Goal: Transaction & Acquisition: Purchase product/service

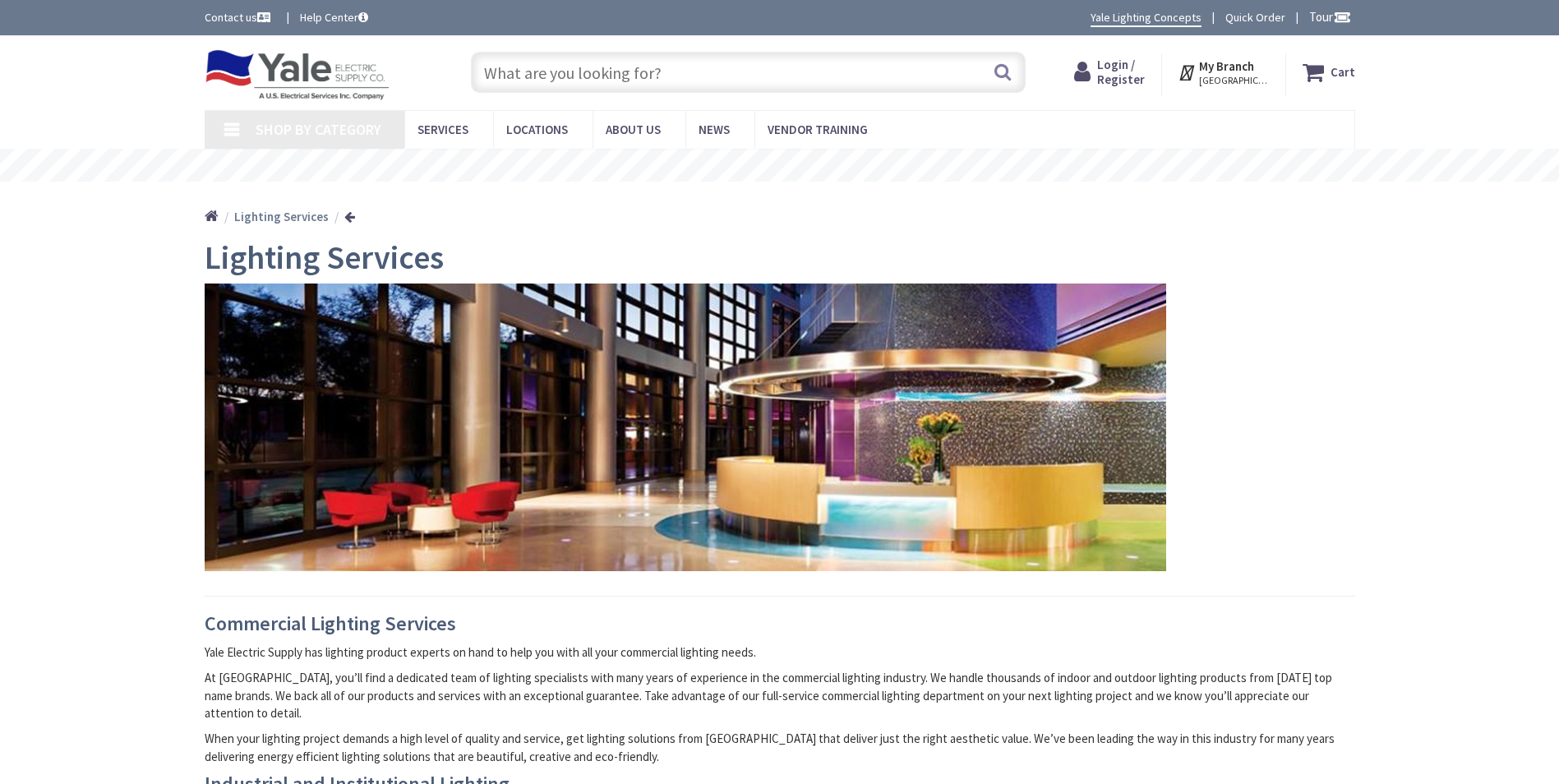
type input "[GEOGRAPHIC_DATA], [GEOGRAPHIC_DATA]"
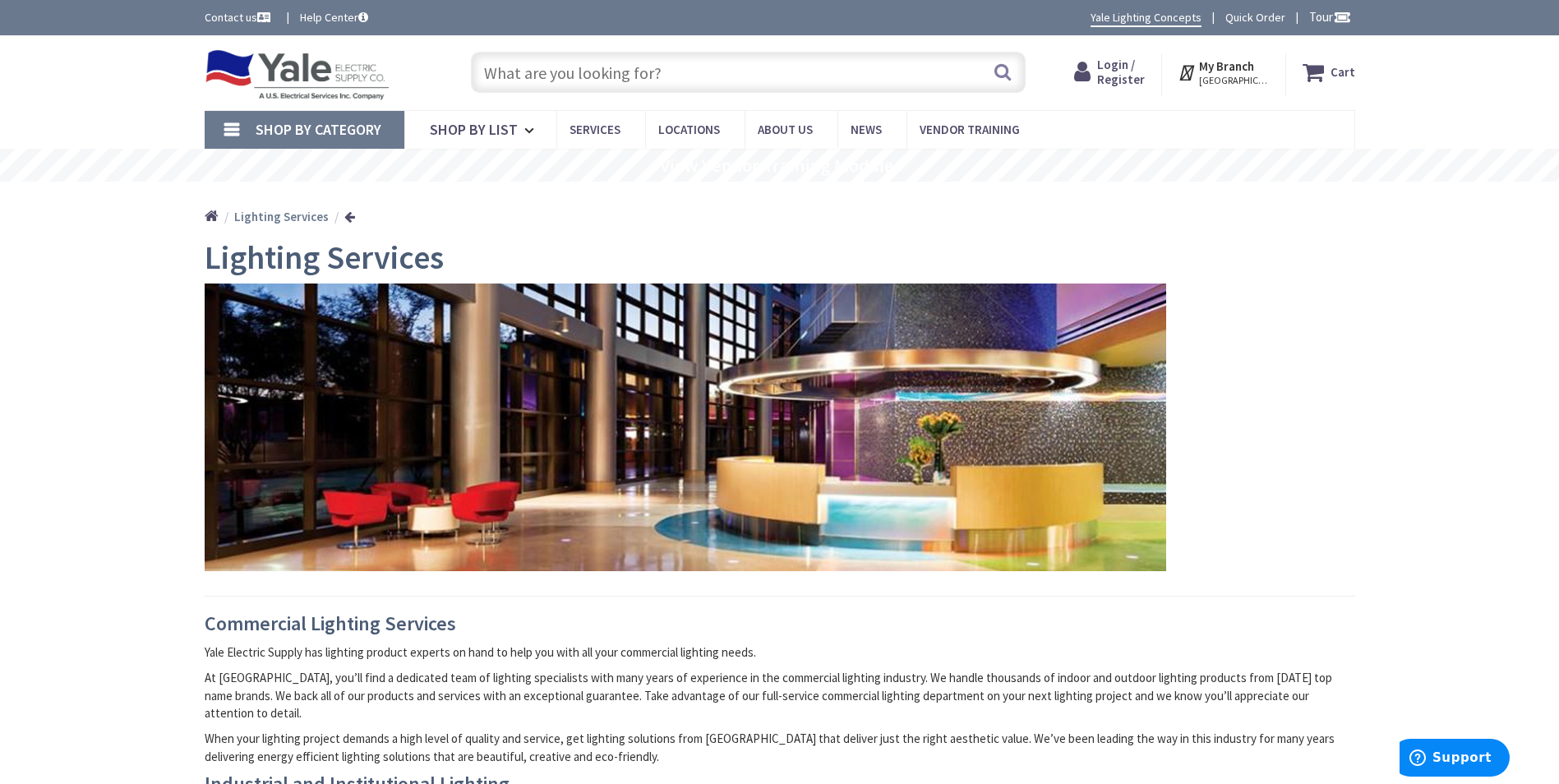
click at [531, 78] on input "text" at bounding box center [748, 72] width 555 height 41
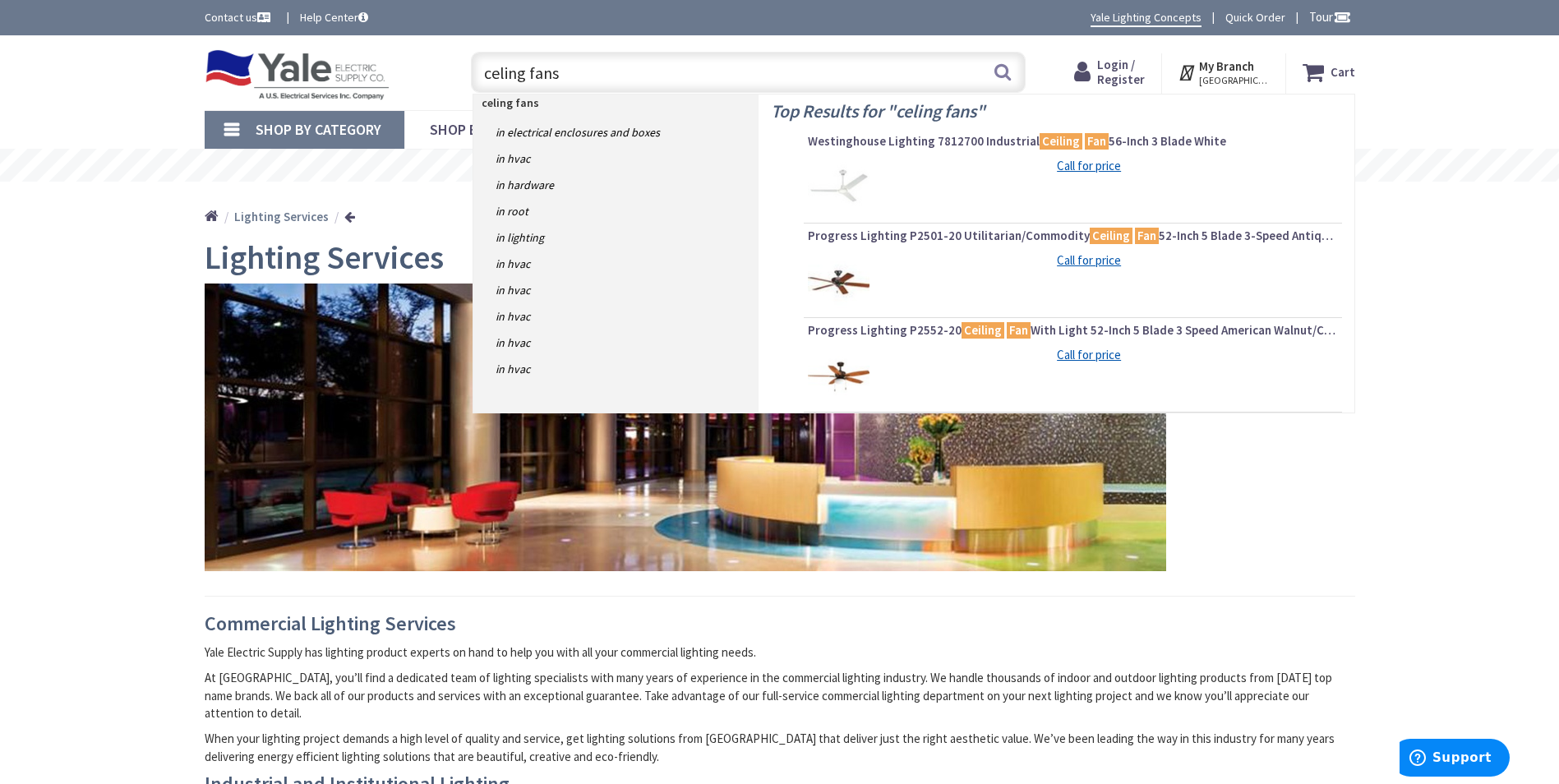
drag, startPoint x: 510, startPoint y: 78, endPoint x: 554, endPoint y: 78, distance: 44.0
click at [554, 78] on input "celing fans" at bounding box center [748, 72] width 555 height 41
type input "ceiling fans"
click at [975, 334] on mark "Ceiling" at bounding box center [983, 329] width 43 height 20
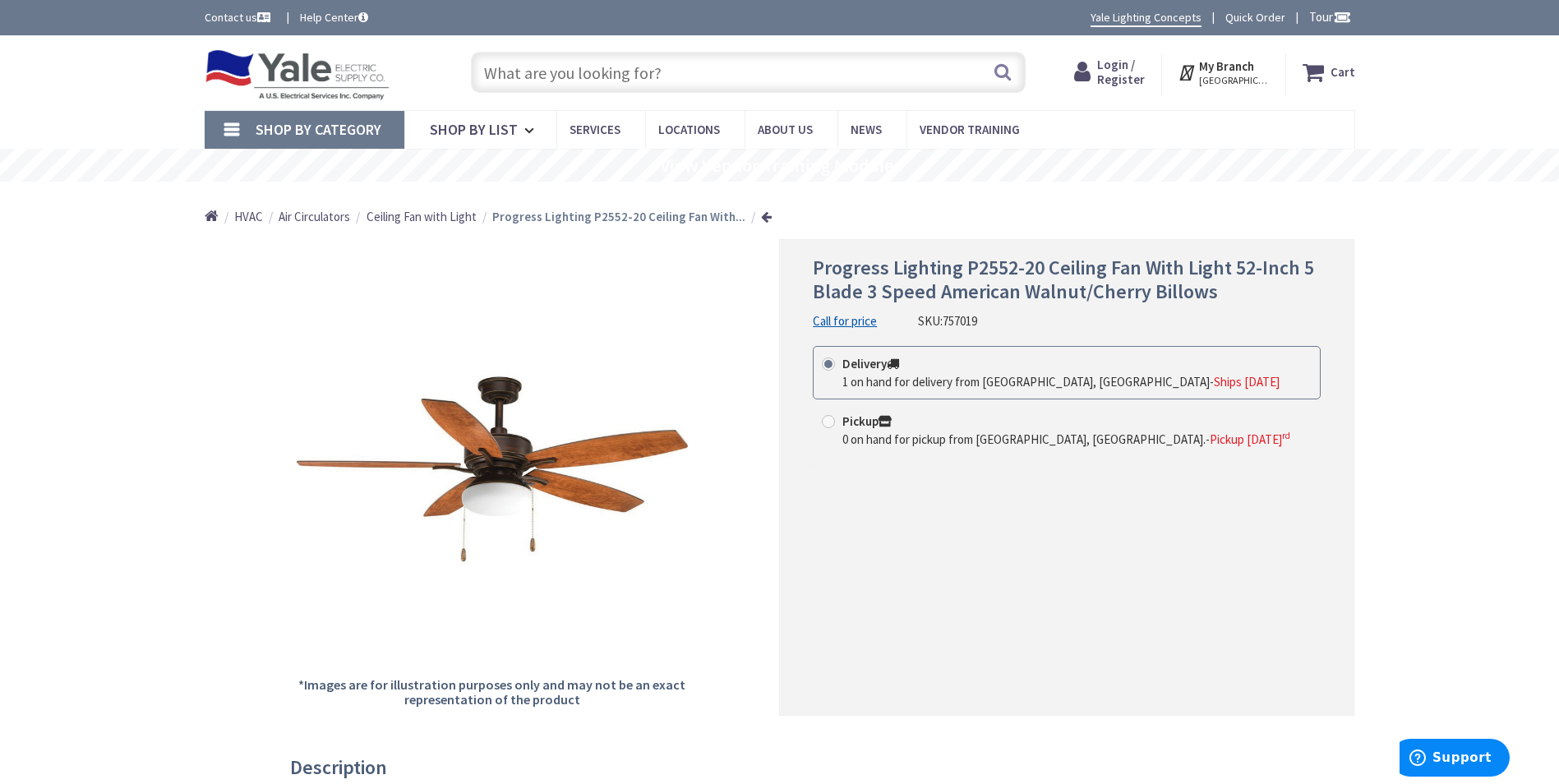
click at [434, 215] on span "Ceiling Fan with Light" at bounding box center [422, 217] width 110 height 15
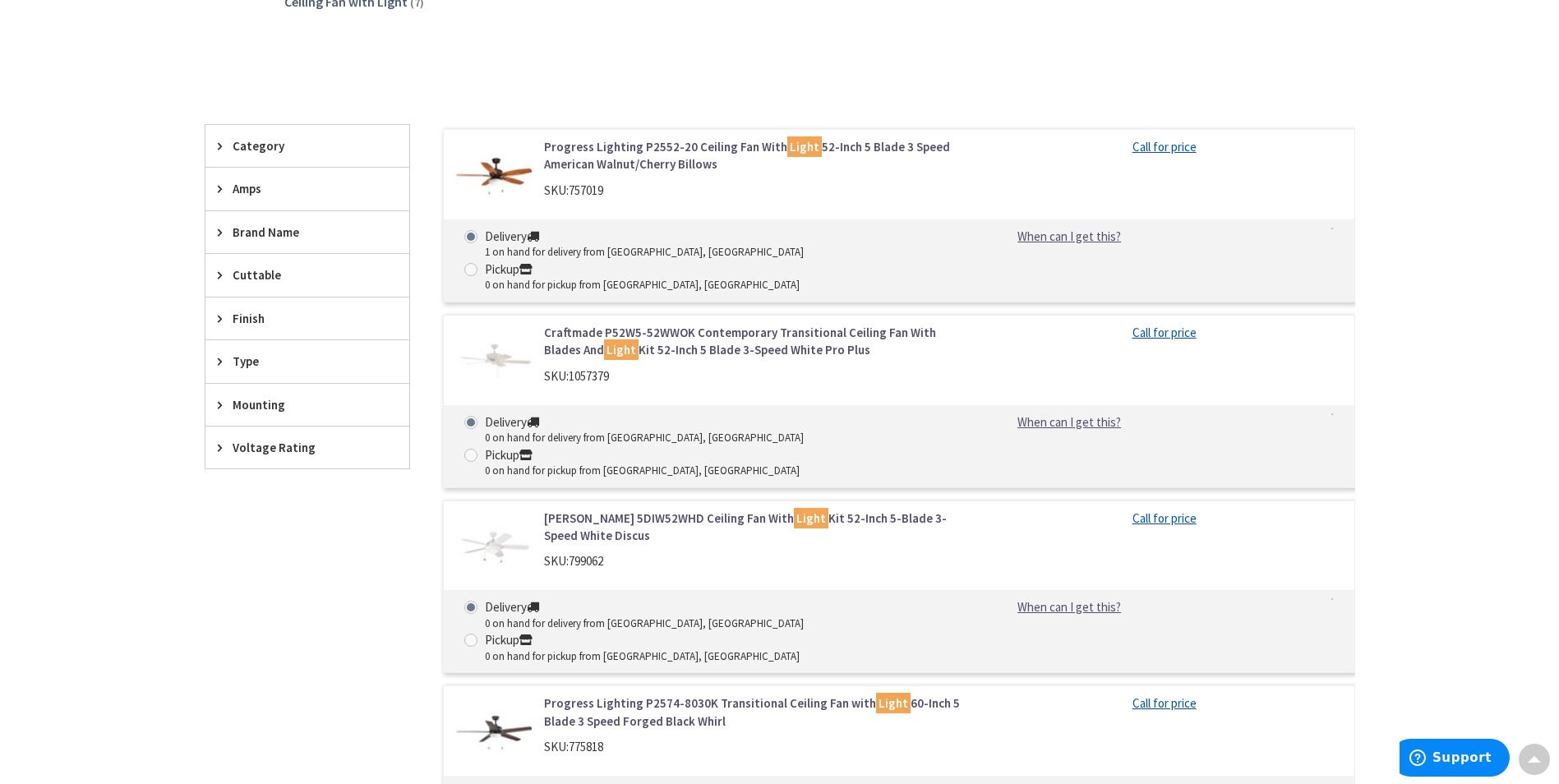
scroll to position [460, 0]
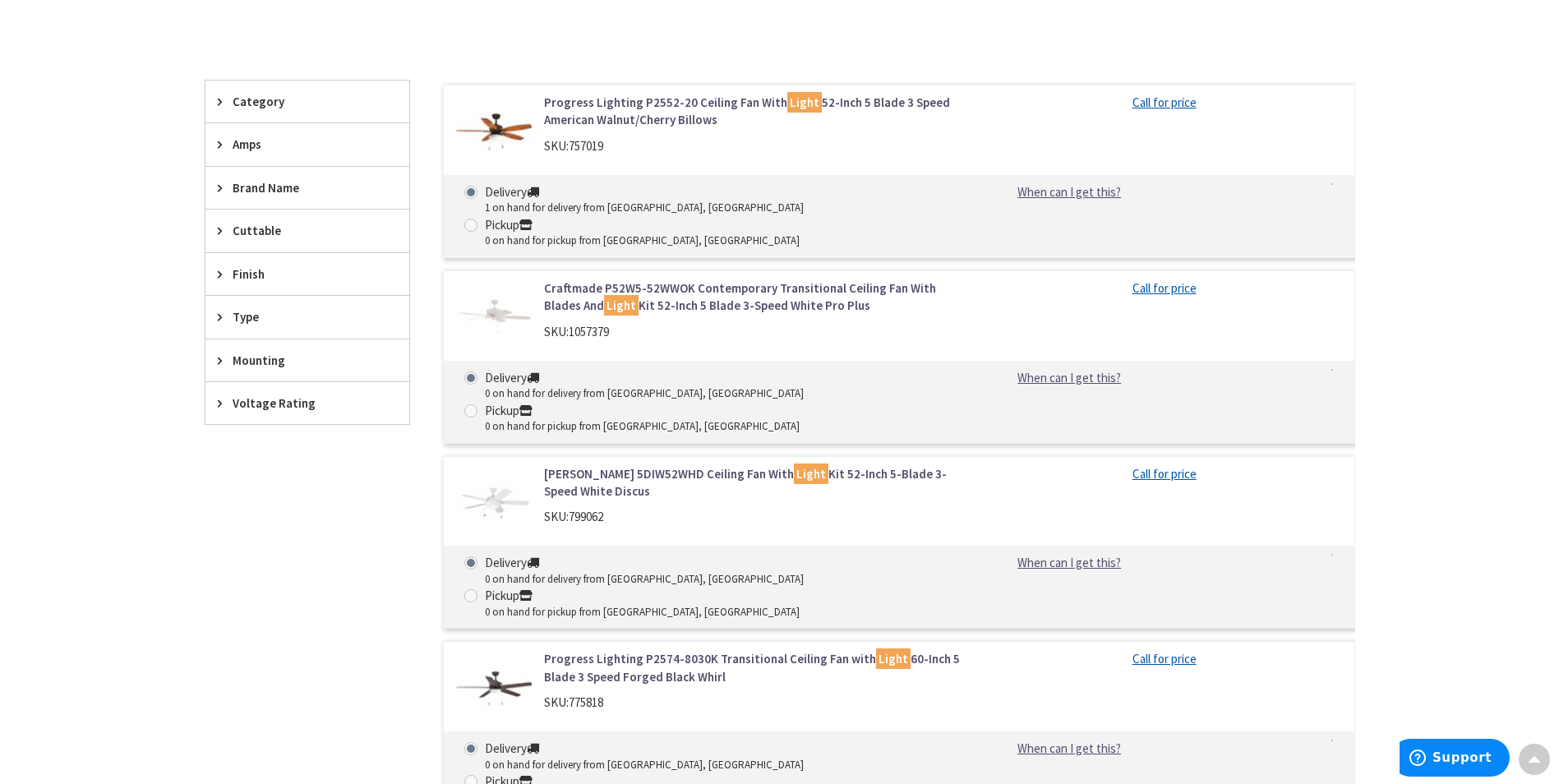
click at [296, 90] on div "Category" at bounding box center [307, 101] width 203 height 42
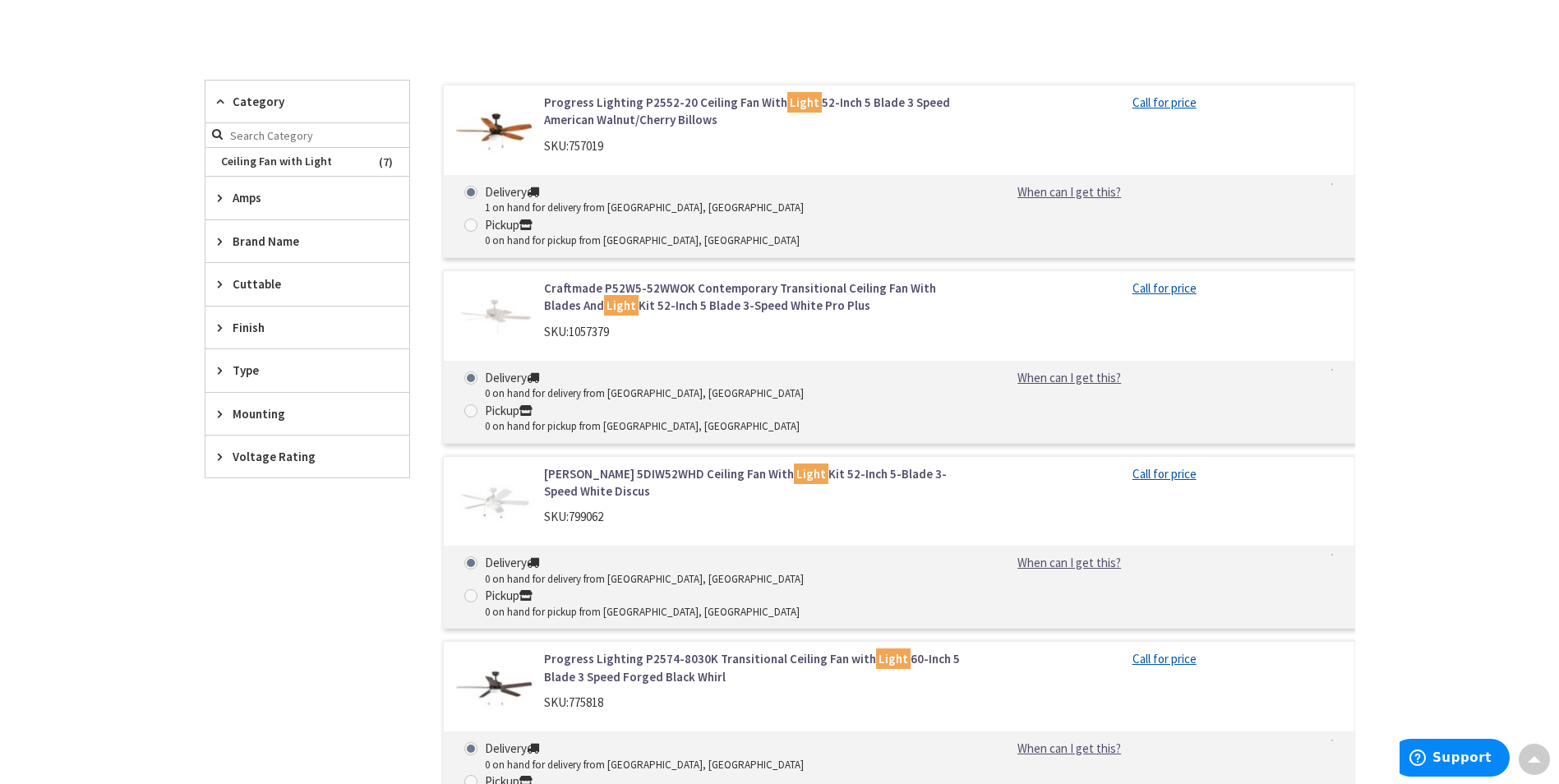
click at [296, 90] on div "Category" at bounding box center [307, 102] width 203 height 43
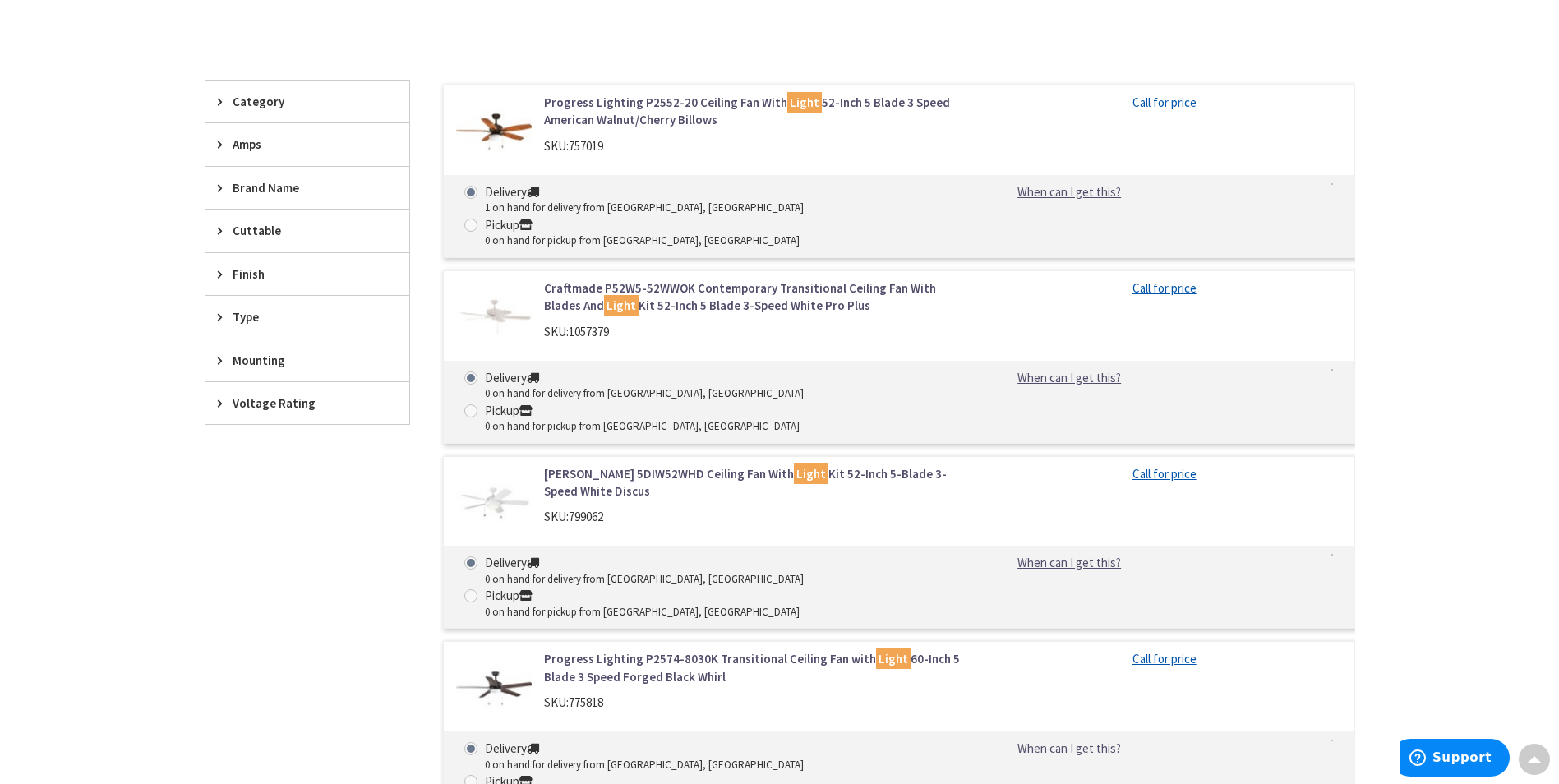
click at [269, 270] on span "Finish" at bounding box center [299, 274] width 134 height 17
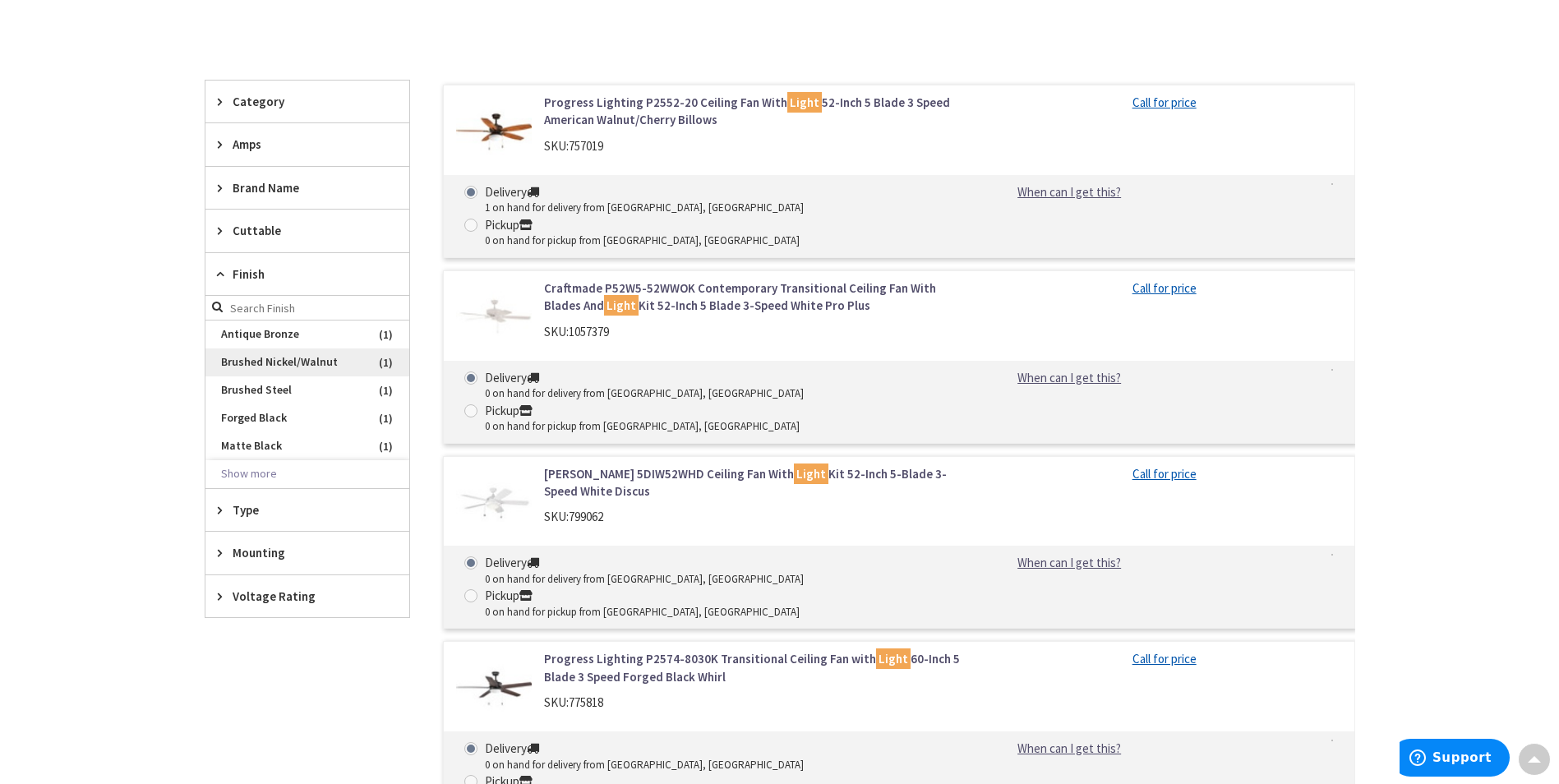
click at [296, 359] on span "Brushed Nickel/Walnut" at bounding box center [307, 362] width 203 height 28
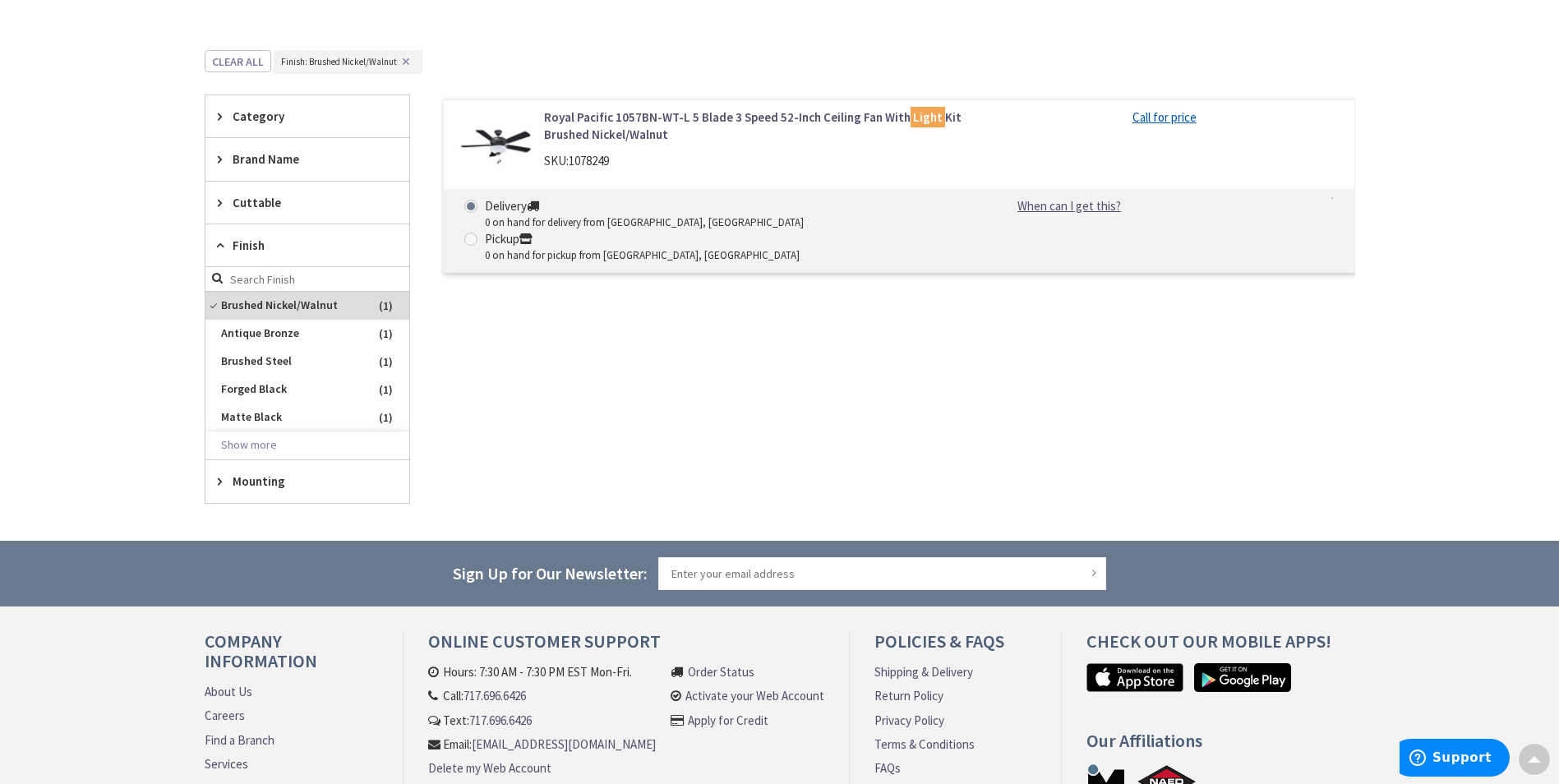
click at [494, 138] on img at bounding box center [494, 146] width 76 height 76
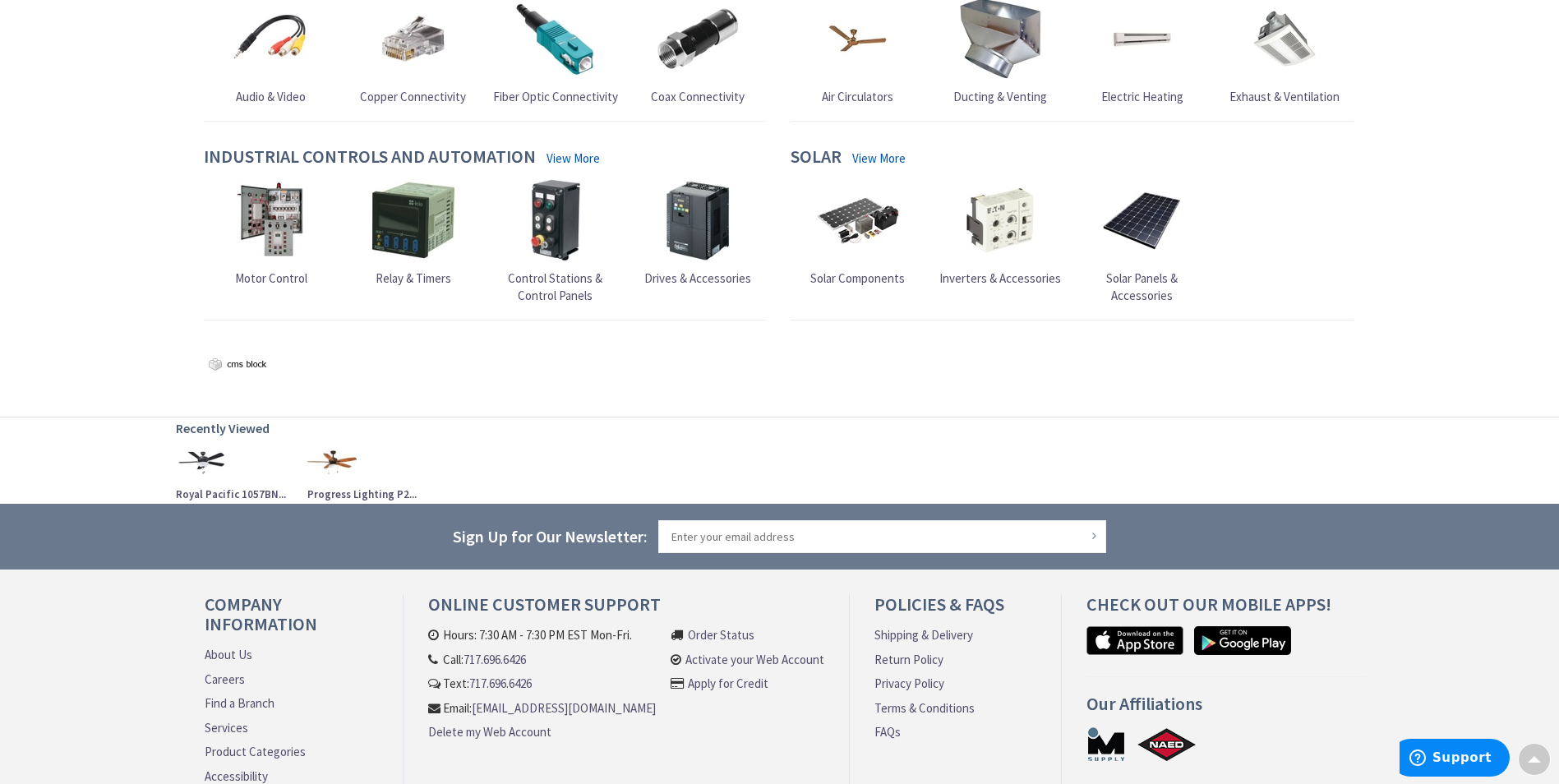
scroll to position [1492, 0]
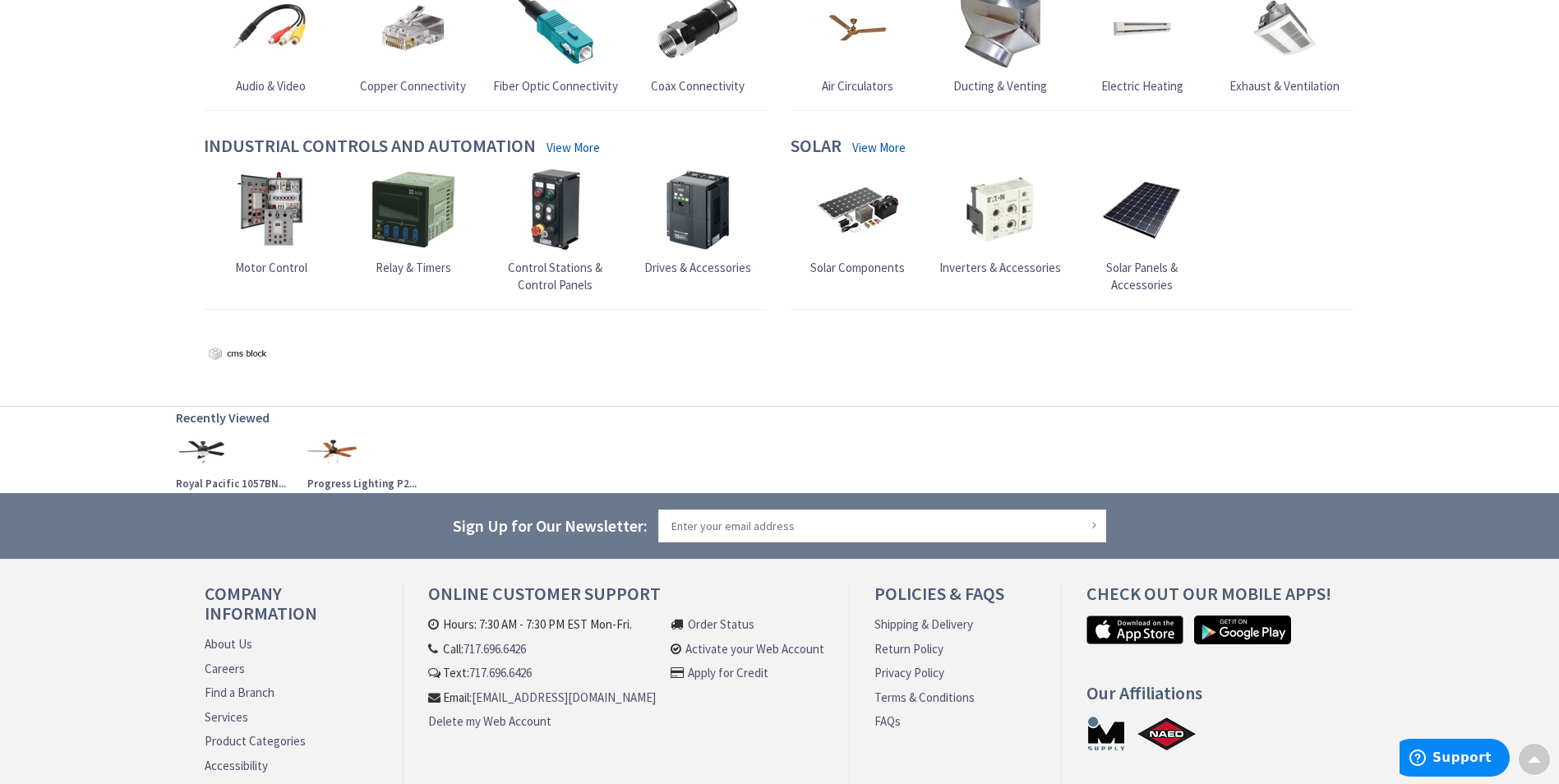
click at [336, 443] on img at bounding box center [331, 451] width 49 height 49
